Goal: Use online tool/utility

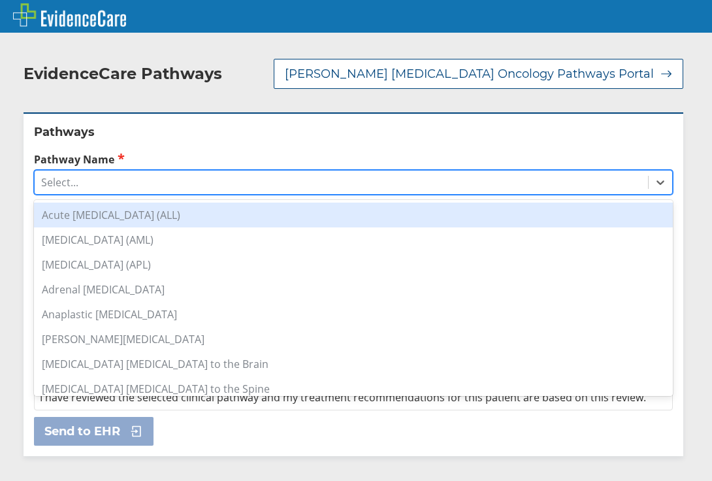
click at [101, 187] on div "Select..." at bounding box center [342, 182] width 614 height 22
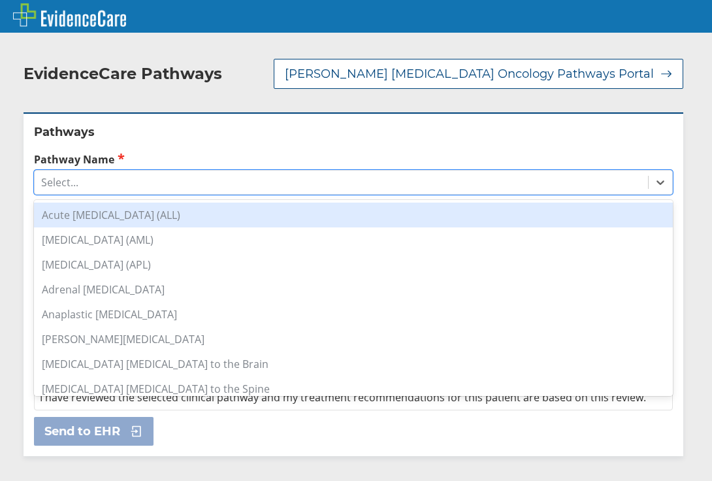
click at [151, 218] on div "Acute [MEDICAL_DATA] (ALL)" at bounding box center [353, 215] width 639 height 25
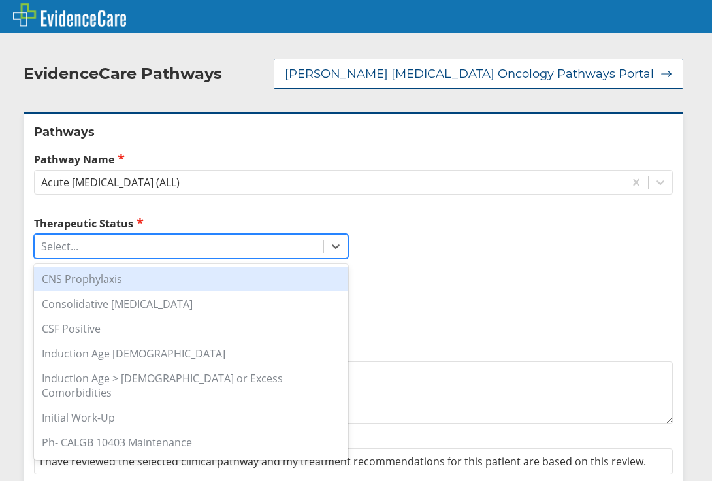
click at [99, 249] on div "Select..." at bounding box center [179, 246] width 289 height 22
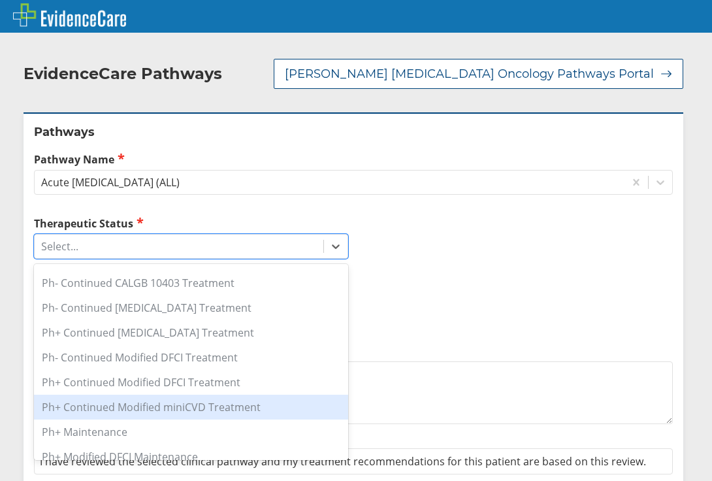
scroll to position [250, 0]
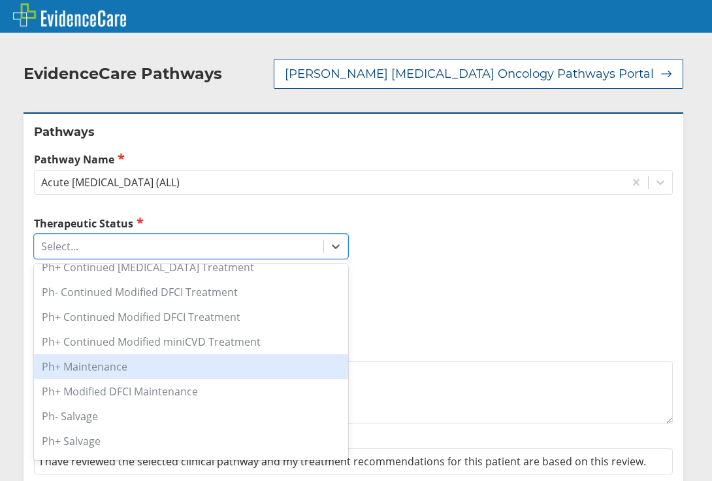
drag, startPoint x: 95, startPoint y: 427, endPoint x: 537, endPoint y: 337, distance: 451.0
click at [537, 337] on div "Therapeutic Status option Ph+ Maintenance focused, 14 of 23. 23 results availab…" at bounding box center [353, 280] width 639 height 128
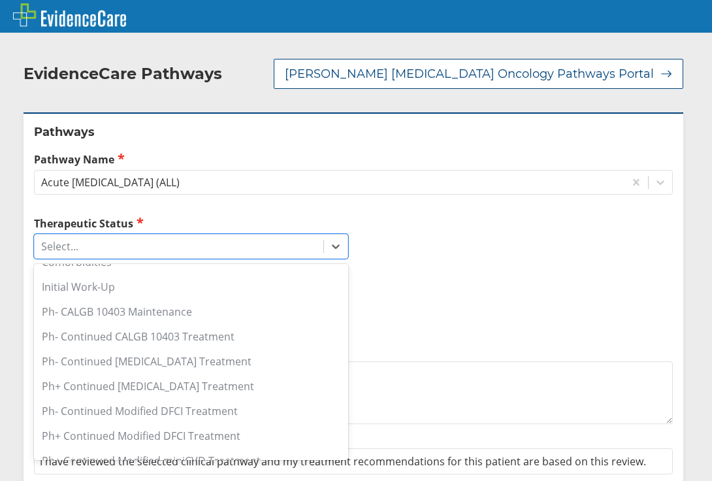
scroll to position [261, 0]
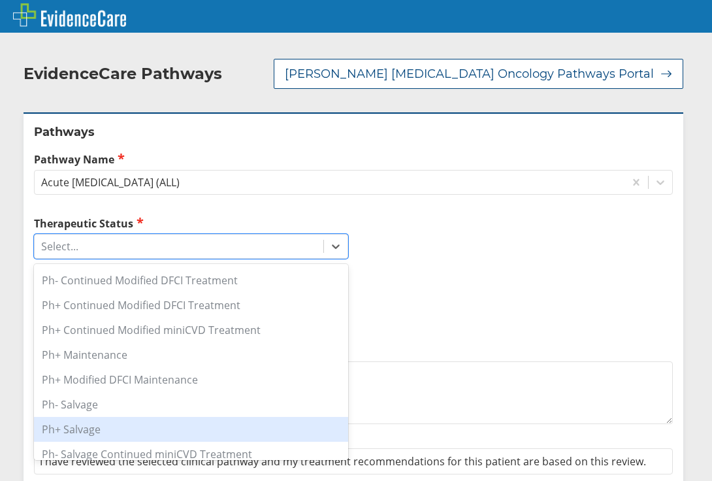
click at [88, 417] on div "Ph+ Salvage" at bounding box center [191, 429] width 314 height 25
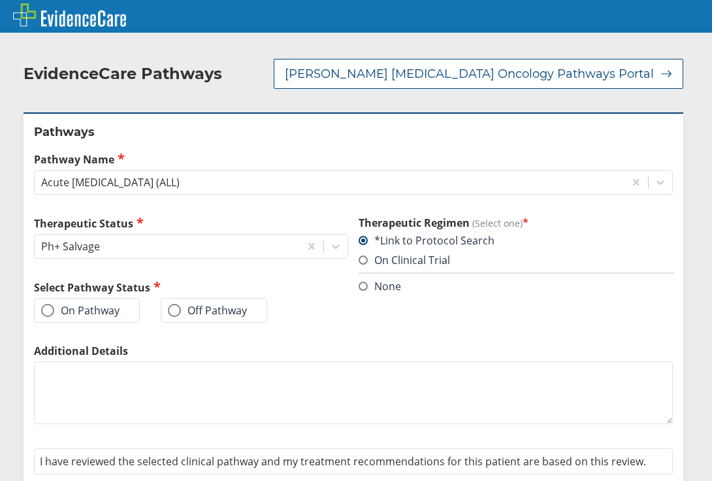
click at [69, 307] on label "On Pathway" at bounding box center [80, 310] width 78 height 13
click at [0, 0] on input "On Pathway" at bounding box center [0, 0] width 0 height 0
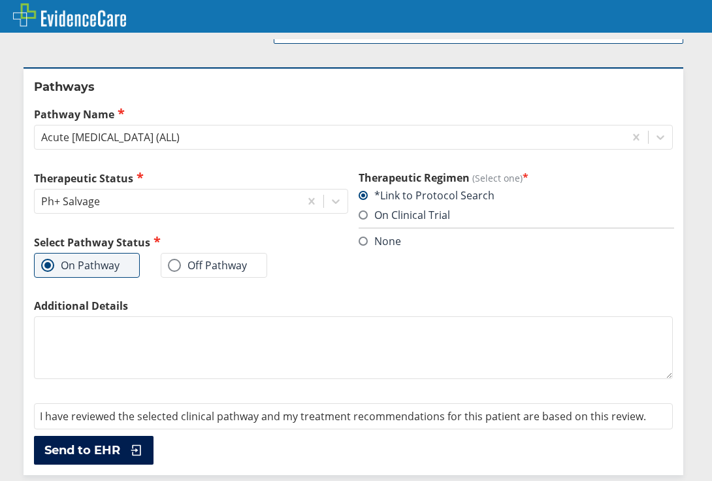
drag, startPoint x: 103, startPoint y: 446, endPoint x: 110, endPoint y: 456, distance: 12.2
click at [110, 456] on span "Send to EHR" at bounding box center [82, 450] width 76 height 16
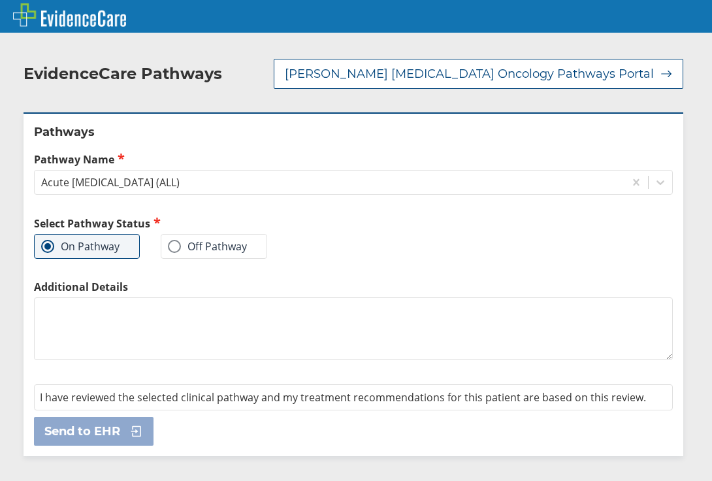
scroll to position [0, 0]
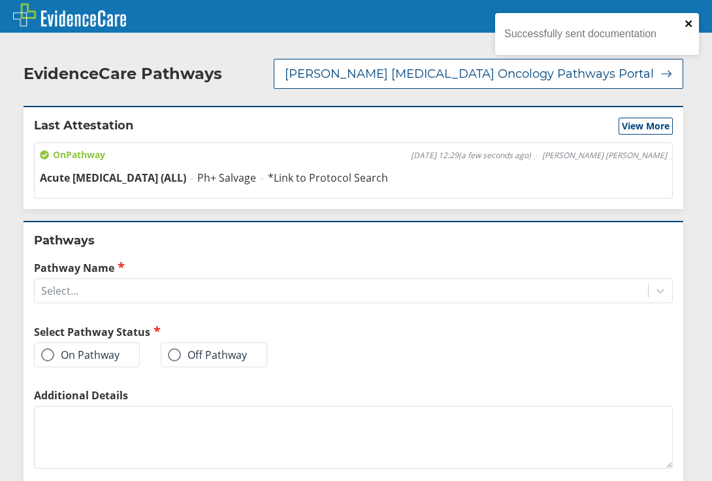
click at [688, 25] on icon "close" at bounding box center [689, 23] width 7 height 7
